Goal: Task Accomplishment & Management: Use online tool/utility

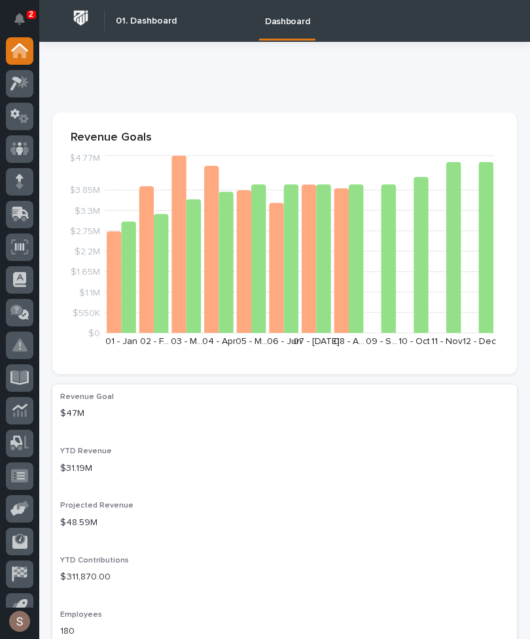
click at [20, 218] on icon at bounding box center [20, 213] width 17 height 12
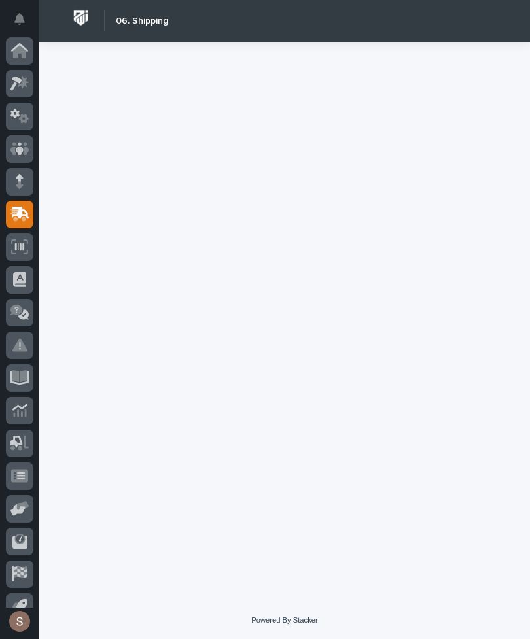
scroll to position [51, 0]
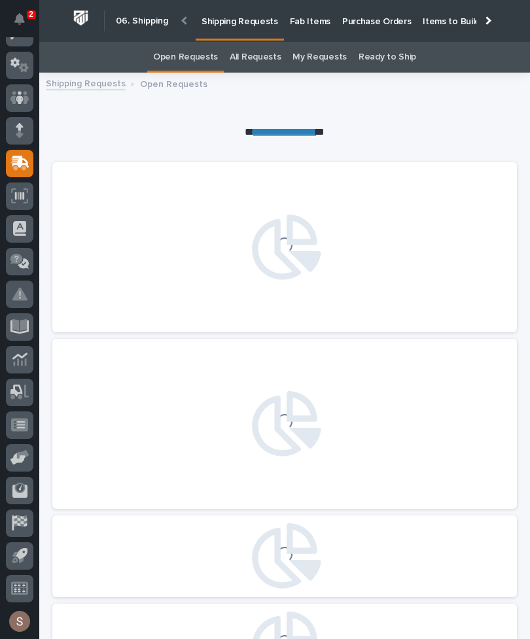
click at [303, 20] on p "Fab Items" at bounding box center [310, 13] width 41 height 27
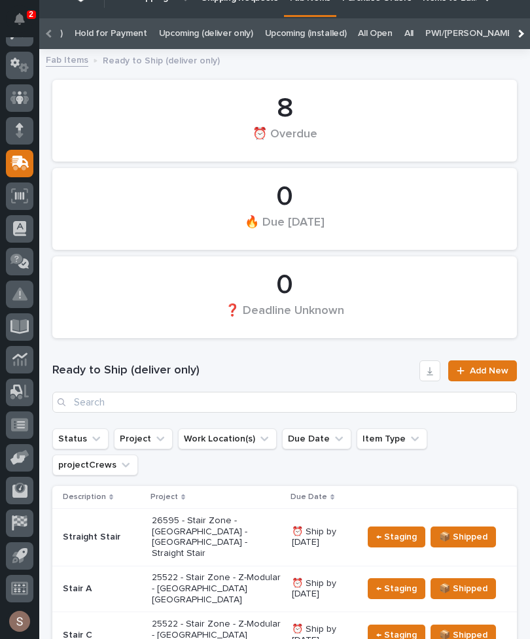
scroll to position [0, 231]
click at [399, 35] on link "All" at bounding box center [403, 33] width 9 height 31
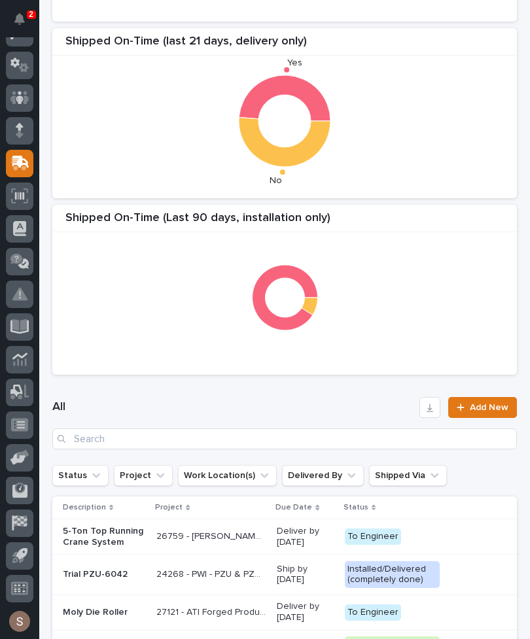
scroll to position [271, 0]
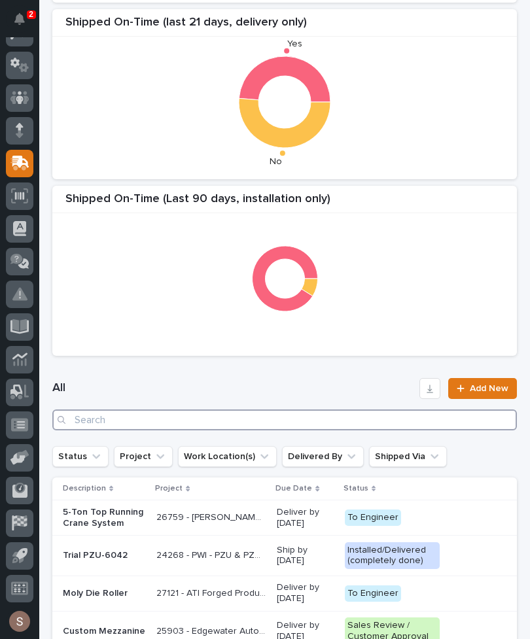
click at [219, 418] on input "Search" at bounding box center [284, 419] width 464 height 21
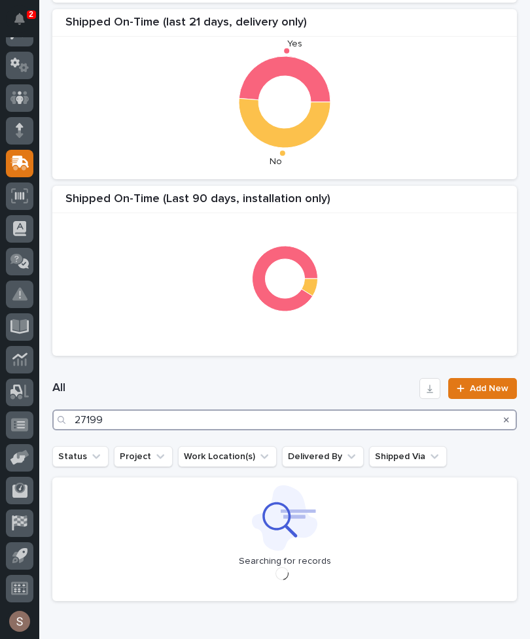
type input "27199"
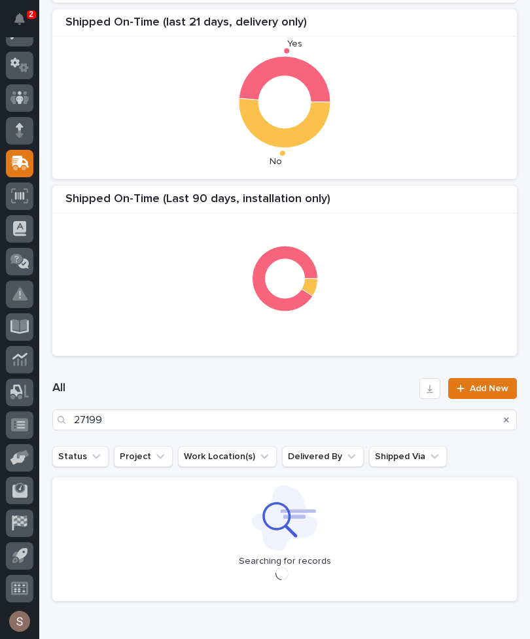
click at [284, 385] on h1 "All" at bounding box center [233, 389] width 362 height 16
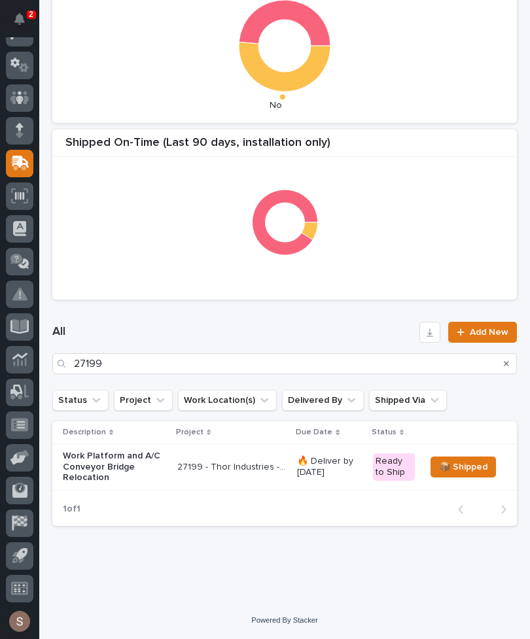
scroll to position [330, 0]
click at [167, 465] on p "Work Platform and A/C Conveyor Bridge Relocation" at bounding box center [115, 467] width 104 height 33
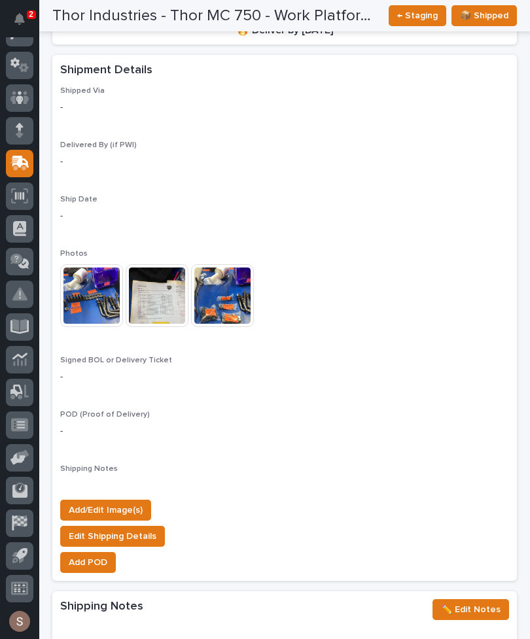
scroll to position [1164, 0]
click at [139, 500] on button "Add/Edit Image(s)" at bounding box center [105, 510] width 91 height 21
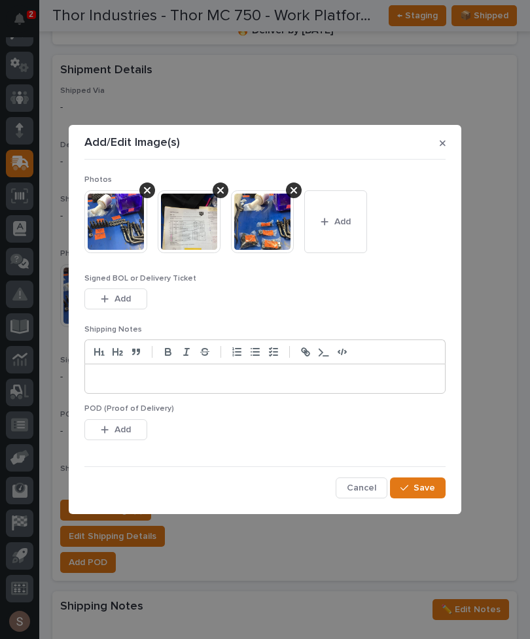
click at [346, 231] on button "Add" at bounding box center [335, 221] width 63 height 63
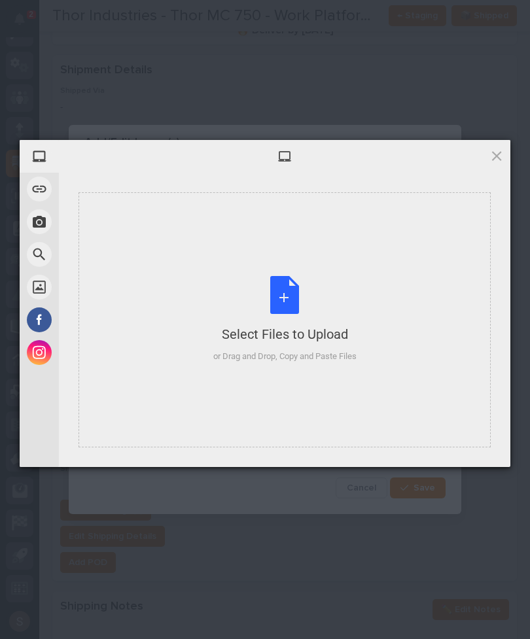
click at [312, 305] on div "Select Files to Upload or Drag and Drop, Copy and Paste Files" at bounding box center [284, 319] width 143 height 87
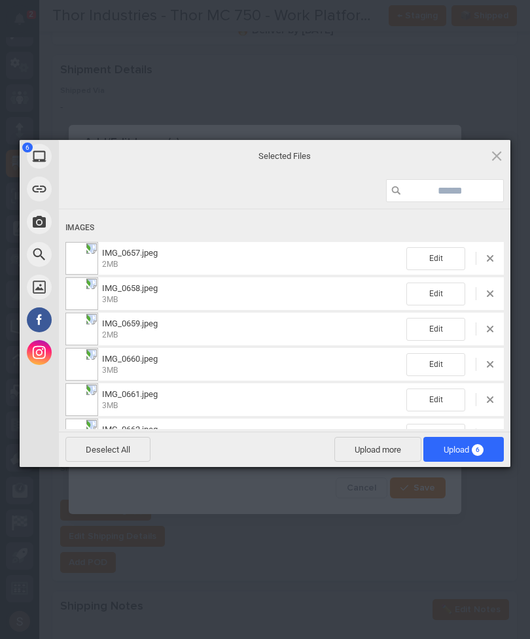
click at [383, 453] on span "Upload more" at bounding box center [377, 449] width 87 height 25
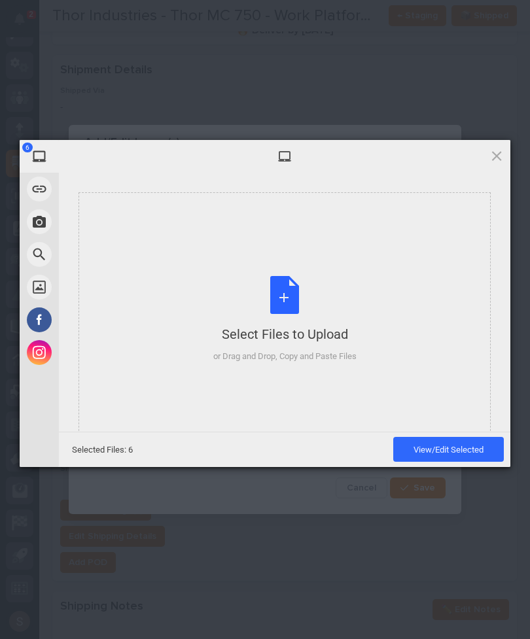
click at [309, 298] on div "Select Files to Upload or Drag and Drop, Copy and Paste Files" at bounding box center [284, 319] width 143 height 87
click at [292, 299] on div "Select Files to Upload or Drag and Drop, Copy and Paste Files" at bounding box center [284, 319] width 143 height 87
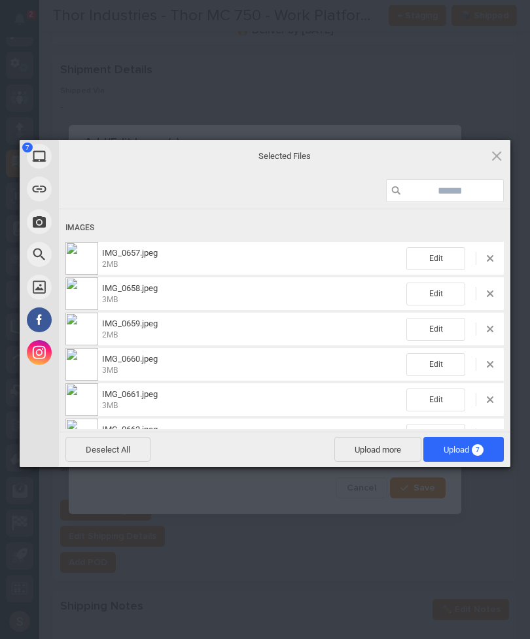
click at [476, 456] on span "Upload 7" at bounding box center [463, 449] width 80 height 25
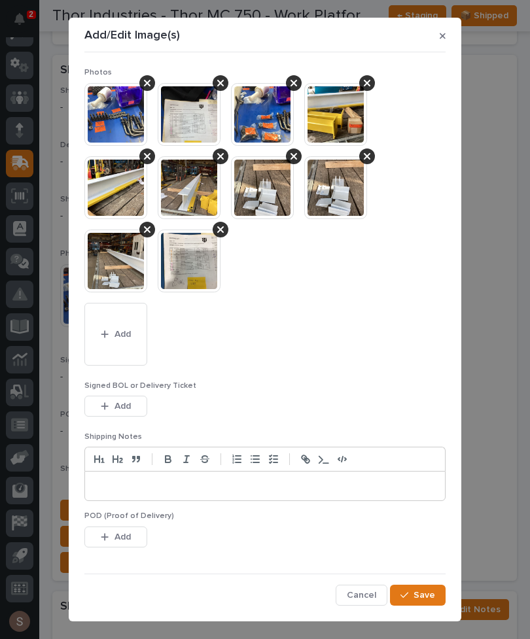
click at [434, 590] on span "Save" at bounding box center [424, 595] width 22 height 12
